Goal: Task Accomplishment & Management: Complete application form

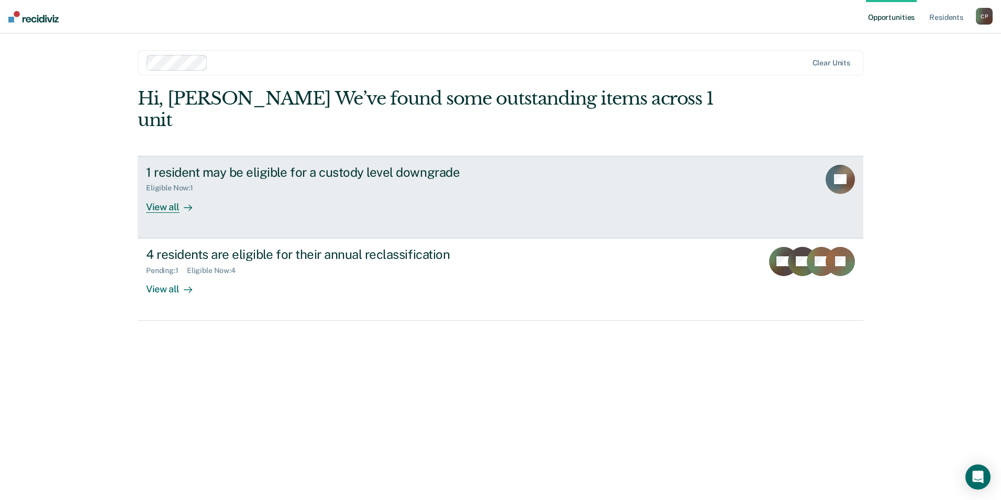
click at [315, 200] on link "1 resident may be eligible for a custody level downgrade Eligible Now : 1 View …" at bounding box center [500, 197] width 725 height 83
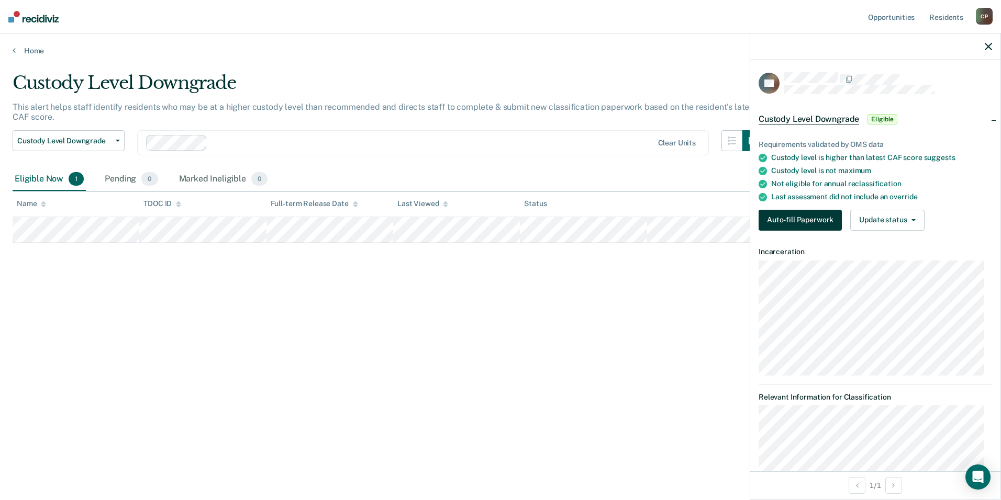
click at [824, 216] on button "Auto-fill Paperwork" at bounding box center [799, 220] width 83 height 21
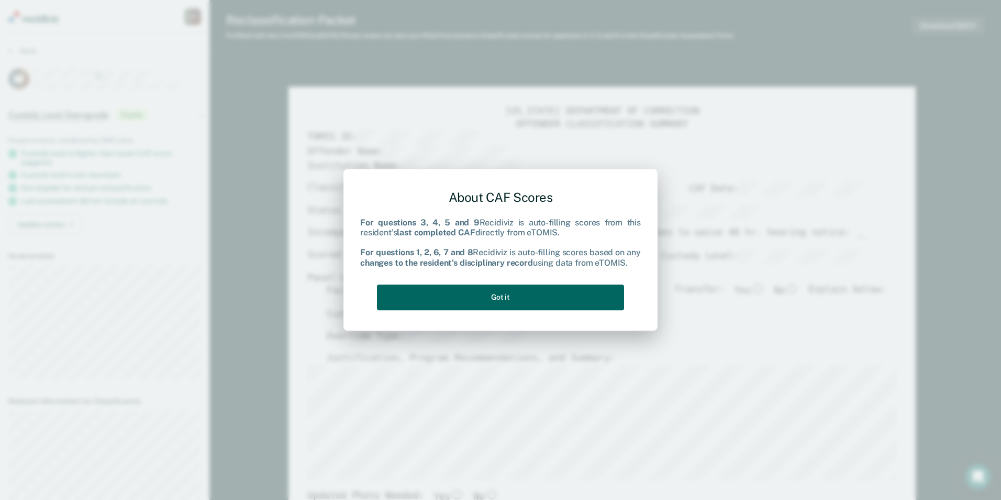
click at [498, 296] on button "Got it" at bounding box center [500, 298] width 247 height 26
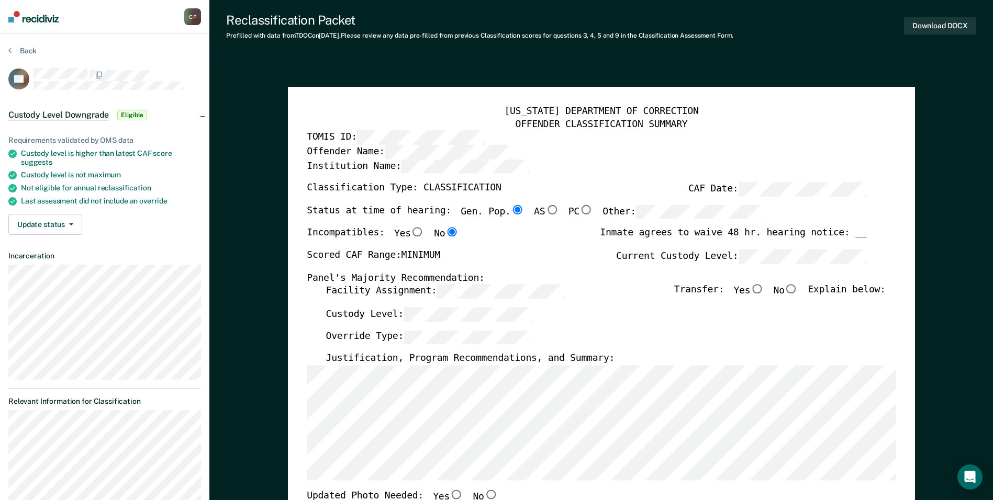
click at [794, 291] on input "No" at bounding box center [791, 289] width 14 height 9
type textarea "x"
radio input "true"
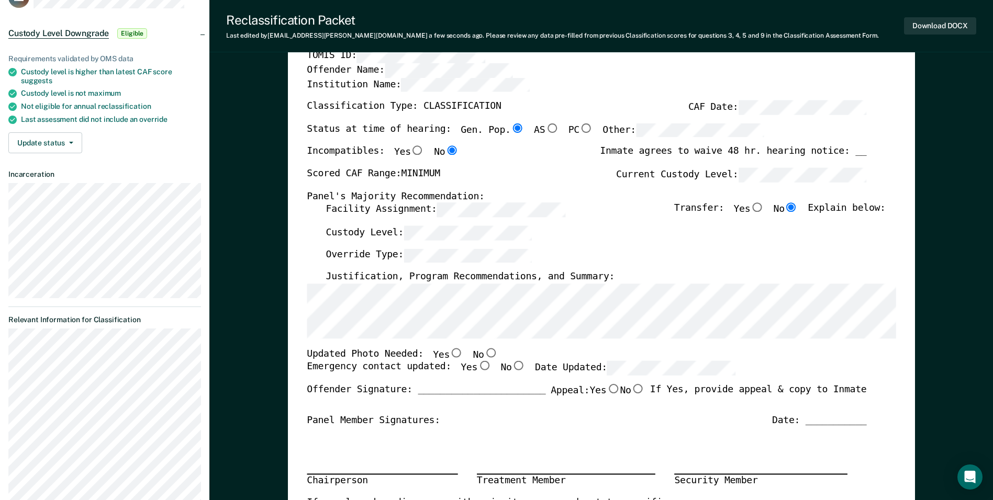
scroll to position [105, 0]
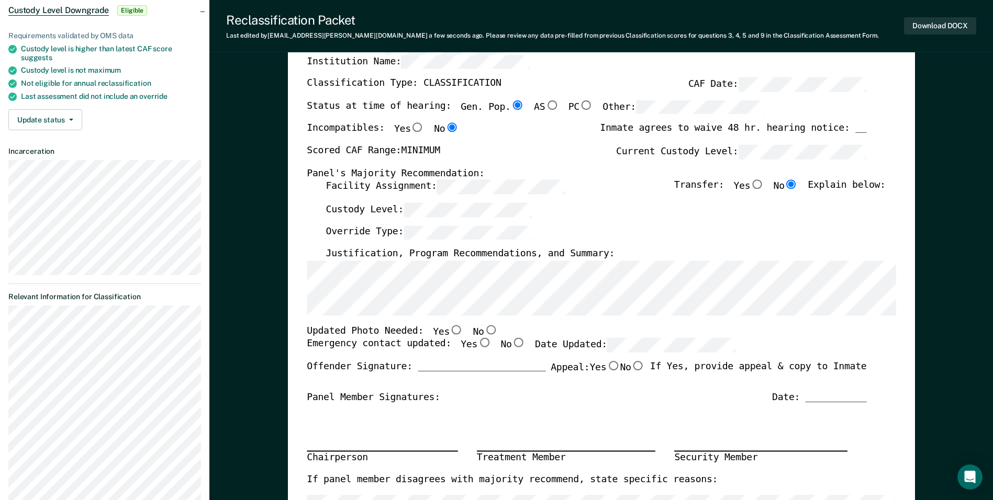
click at [450, 331] on input "Yes" at bounding box center [457, 329] width 14 height 9
type textarea "x"
radio input "true"
click at [477, 345] on input "Yes" at bounding box center [484, 343] width 14 height 9
type textarea "x"
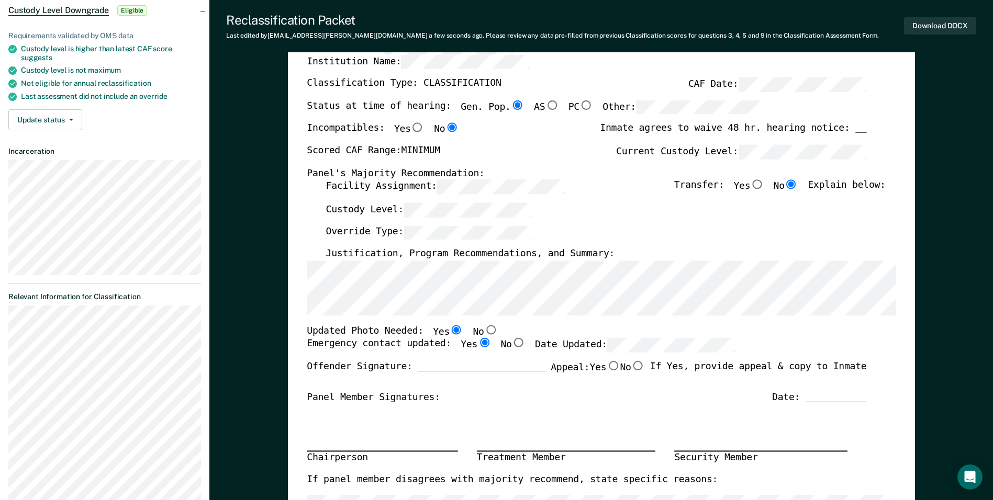
radio input "true"
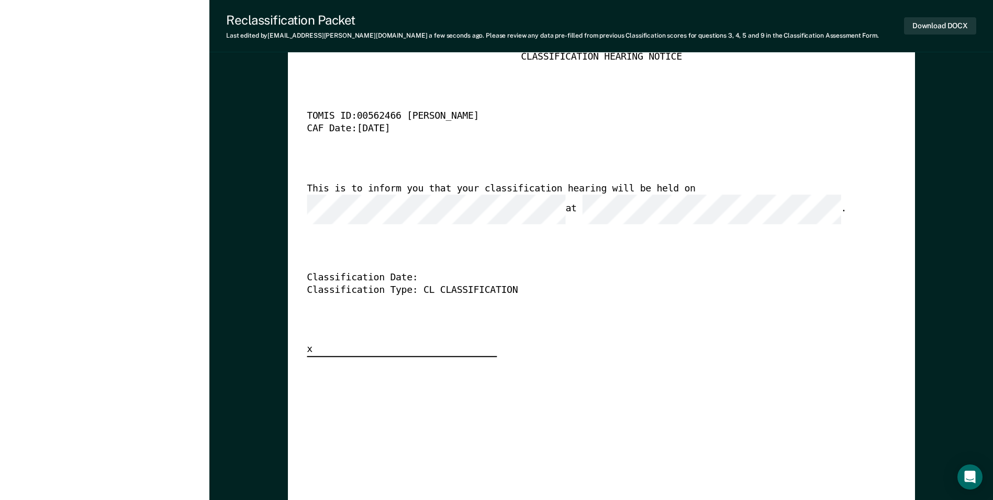
scroll to position [2617, 0]
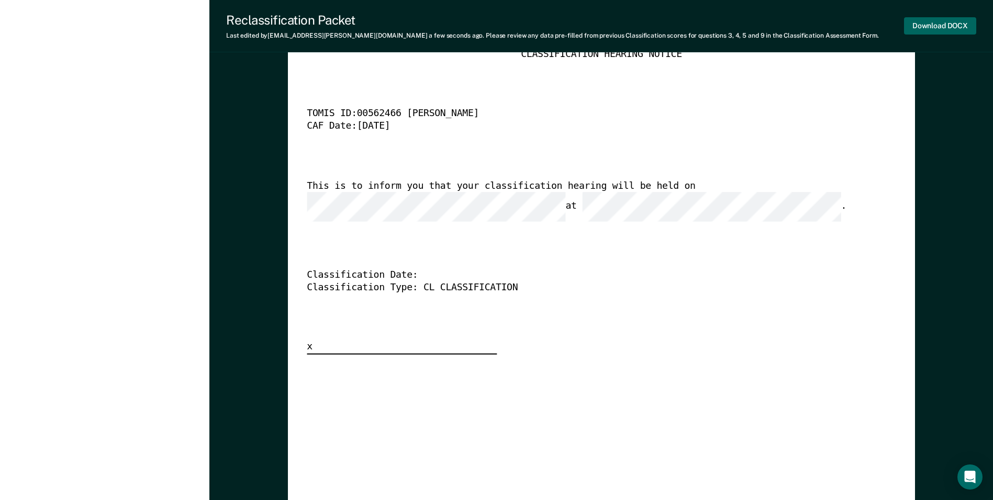
click at [961, 25] on button "Download DOCX" at bounding box center [940, 25] width 72 height 17
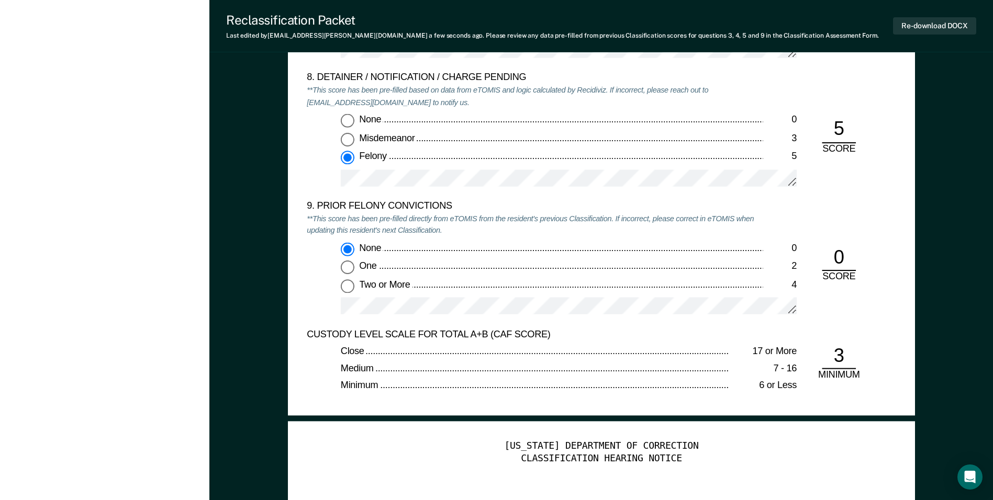
scroll to position [2198, 0]
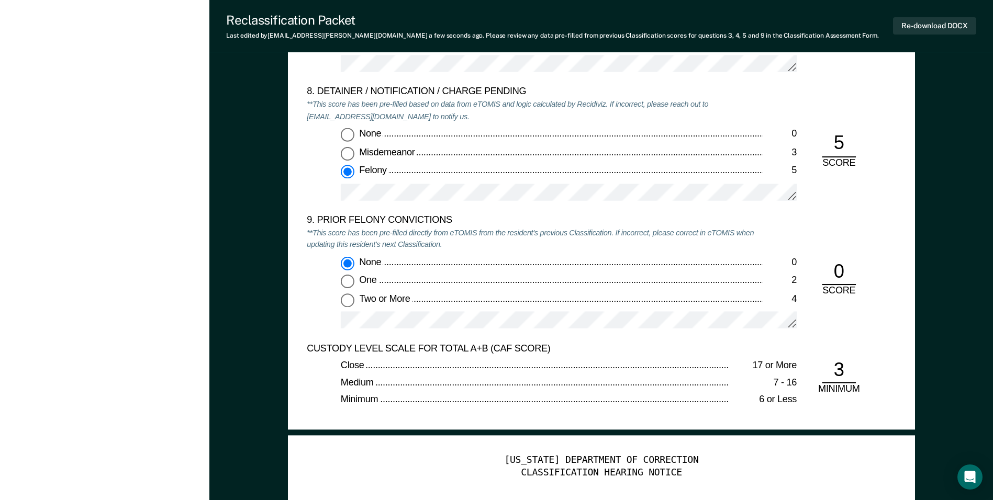
type textarea "x"
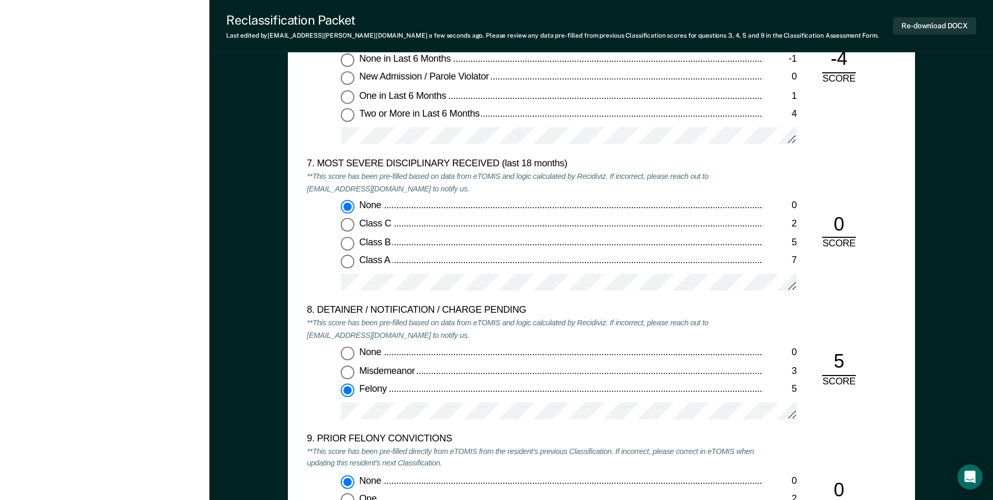
scroll to position [1675, 0]
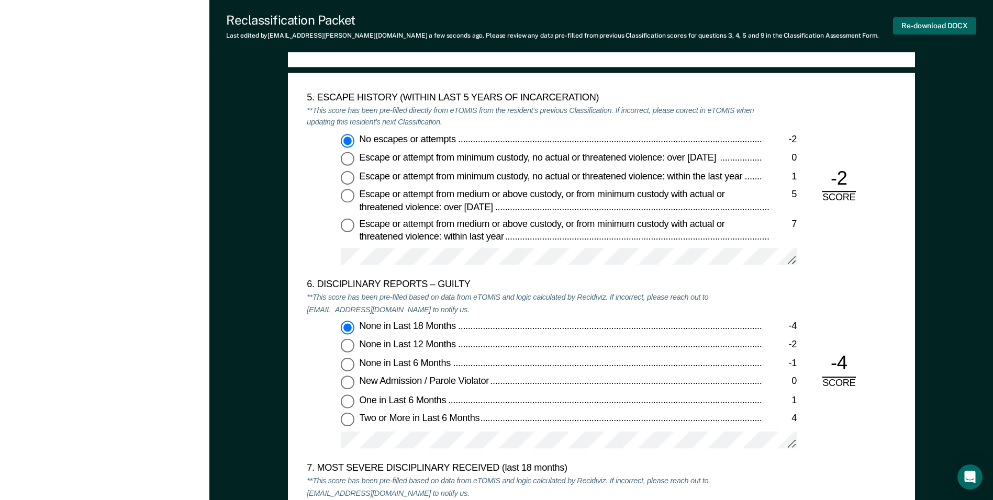
click at [941, 28] on button "Re-download DOCX" at bounding box center [934, 25] width 83 height 17
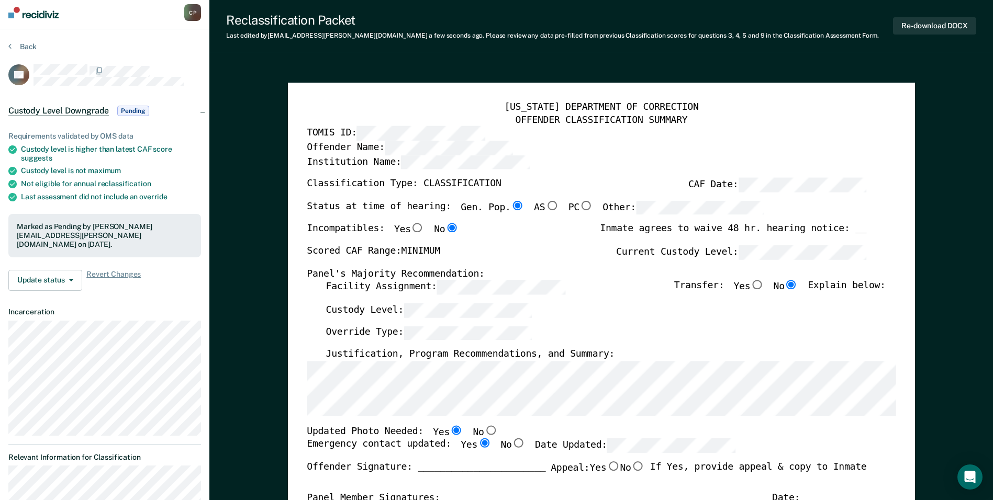
scroll to position [0, 0]
